Goal: Entertainment & Leisure: Consume media (video, audio)

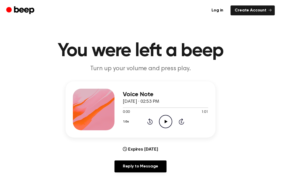
click at [169, 122] on icon "Play Audio" at bounding box center [165, 121] width 13 height 13
click at [162, 116] on icon "Pause Audio" at bounding box center [165, 121] width 13 height 13
click at [153, 118] on div "1.0x Rewind 5 seconds Play Audio Skip 5 seconds" at bounding box center [165, 121] width 85 height 13
click at [150, 122] on icon "Rewind 5 seconds" at bounding box center [150, 121] width 6 height 7
click at [151, 122] on icon "Rewind 5 seconds" at bounding box center [150, 121] width 6 height 7
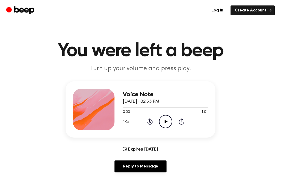
click at [162, 118] on icon "Play Audio" at bounding box center [165, 121] width 13 height 13
click at [168, 112] on div "0:05 1:01" at bounding box center [165, 111] width 85 height 5
click at [147, 120] on icon "Rewind 5 seconds" at bounding box center [150, 121] width 6 height 7
click at [146, 119] on div "1.0x Rewind 5 seconds Play Audio Skip 5 seconds" at bounding box center [165, 121] width 85 height 13
click at [149, 122] on icon at bounding box center [149, 122] width 1 height 2
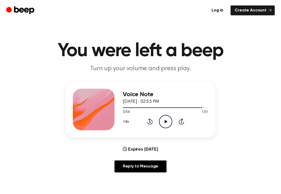
click at [149, 122] on icon at bounding box center [149, 122] width 1 height 2
click at [147, 125] on div "1.0x Rewind 5 seconds Play Audio Skip 5 seconds" at bounding box center [165, 121] width 85 height 13
click at [151, 124] on icon at bounding box center [149, 121] width 5 height 6
click at [150, 124] on icon at bounding box center [149, 121] width 5 height 6
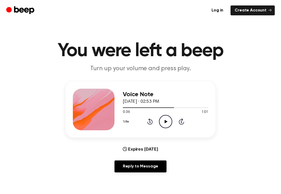
click at [152, 122] on icon at bounding box center [149, 121] width 5 height 6
click at [150, 121] on icon at bounding box center [149, 122] width 1 height 2
click at [146, 125] on div "1.0x Rewind 5 seconds Play Audio Skip 5 seconds" at bounding box center [165, 121] width 85 height 13
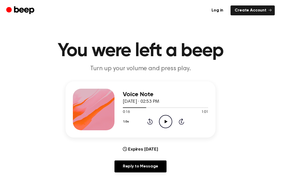
click at [146, 125] on div "1.0x Rewind 5 seconds Play Audio Skip 5 seconds" at bounding box center [165, 121] width 85 height 13
click at [142, 126] on div "1.0x Rewind 5 seconds Play Audio Skip 5 seconds" at bounding box center [165, 121] width 85 height 13
click at [147, 124] on icon "Rewind 5 seconds" at bounding box center [150, 121] width 6 height 7
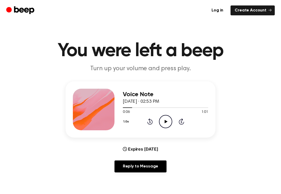
click at [151, 123] on icon "Rewind 5 seconds" at bounding box center [150, 121] width 6 height 7
click at [151, 121] on icon "Rewind 5 seconds" at bounding box center [150, 121] width 6 height 7
